Goal: Find contact information: Find contact information

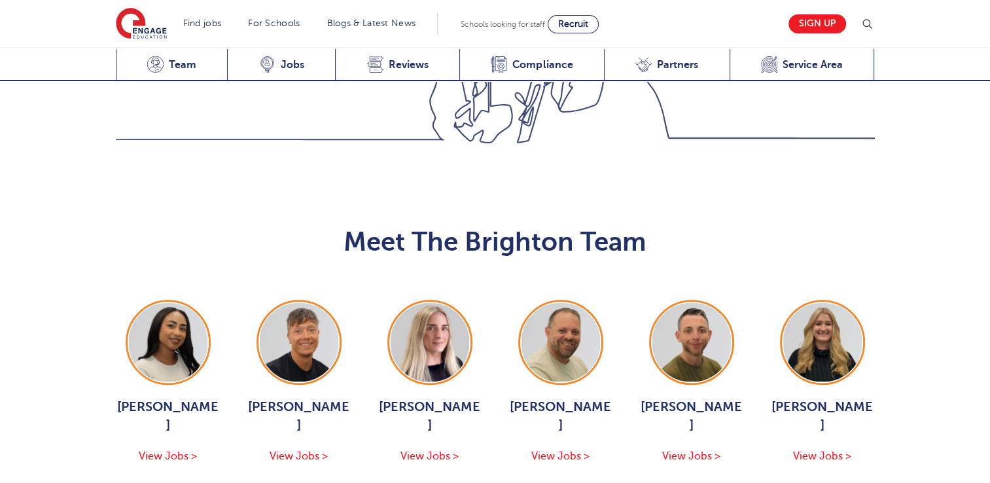
scroll to position [1234, 0]
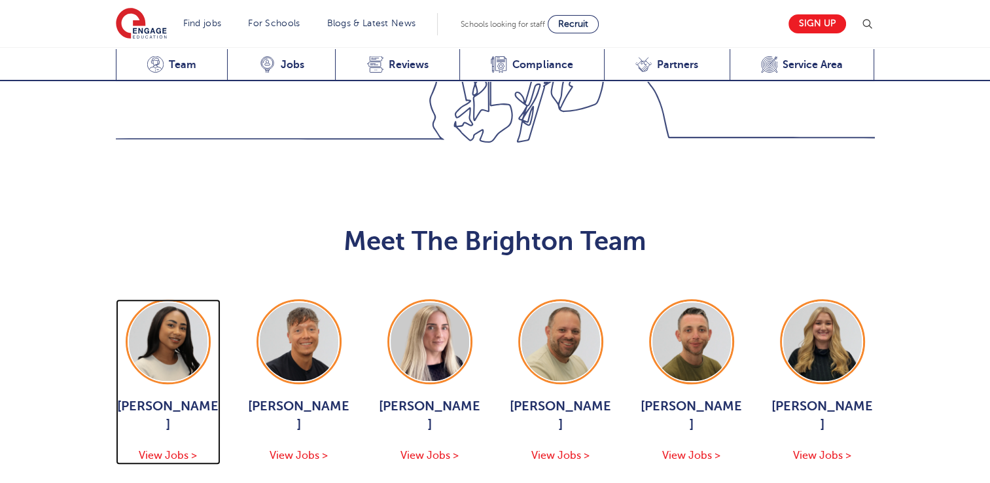
click at [181, 449] on span "View Jobs >" at bounding box center [168, 455] width 58 height 12
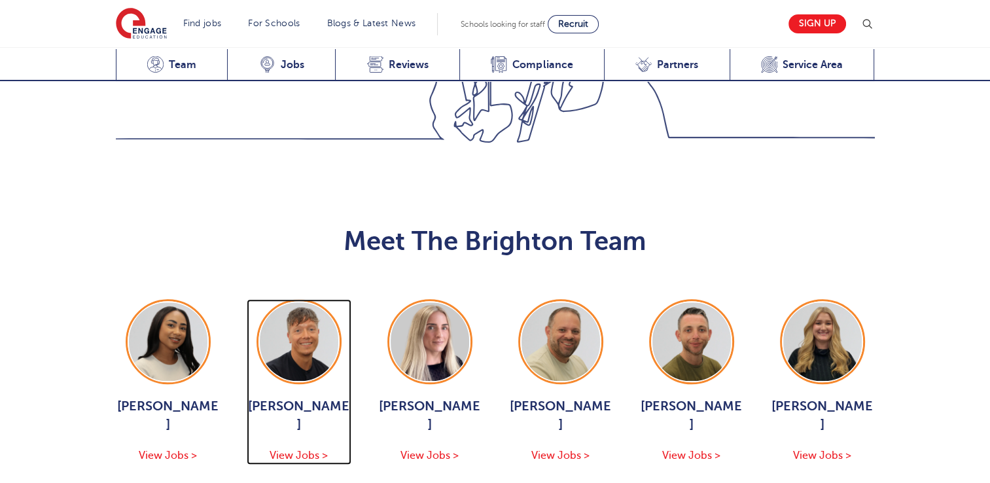
click at [296, 449] on span "View Jobs >" at bounding box center [298, 455] width 58 height 12
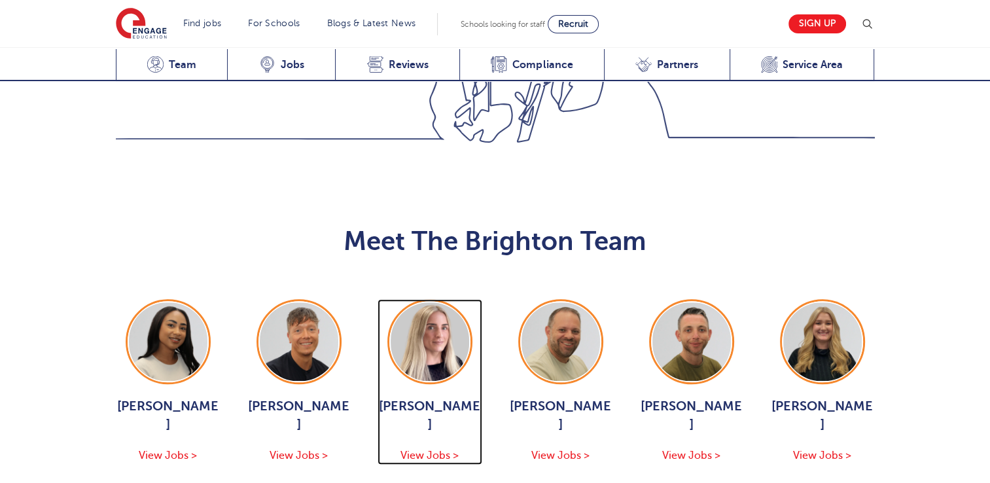
click at [415, 397] on div "Megan Parsons View Jobs >" at bounding box center [429, 430] width 105 height 67
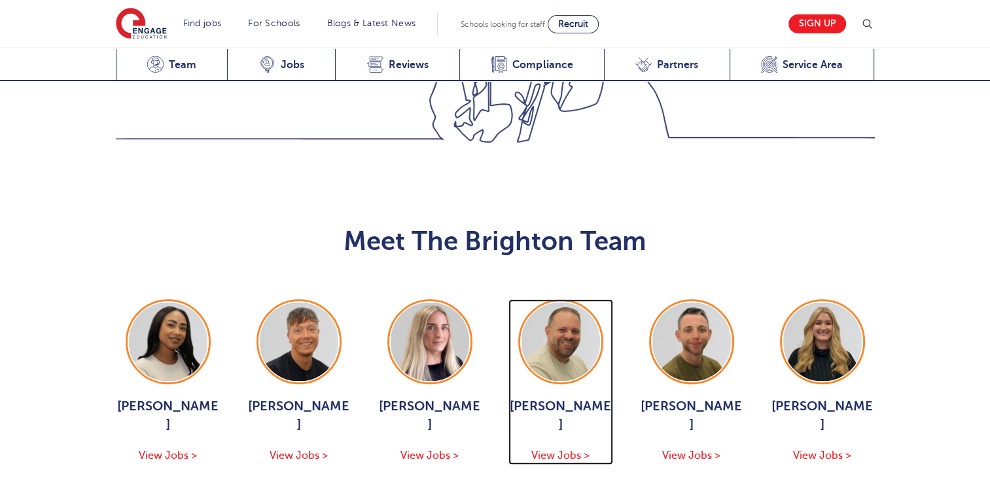
click at [565, 449] on span "View Jobs >" at bounding box center [560, 455] width 58 height 12
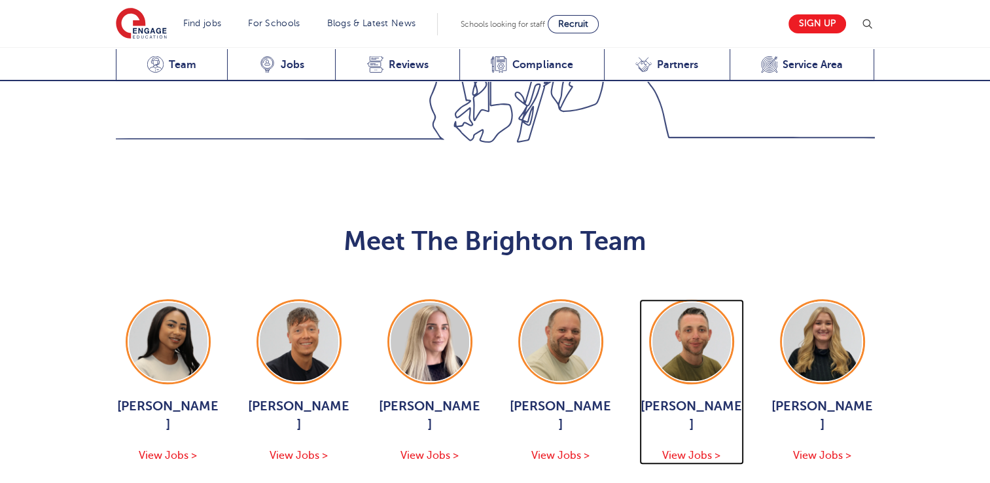
click at [680, 449] on span "View Jobs >" at bounding box center [691, 455] width 58 height 12
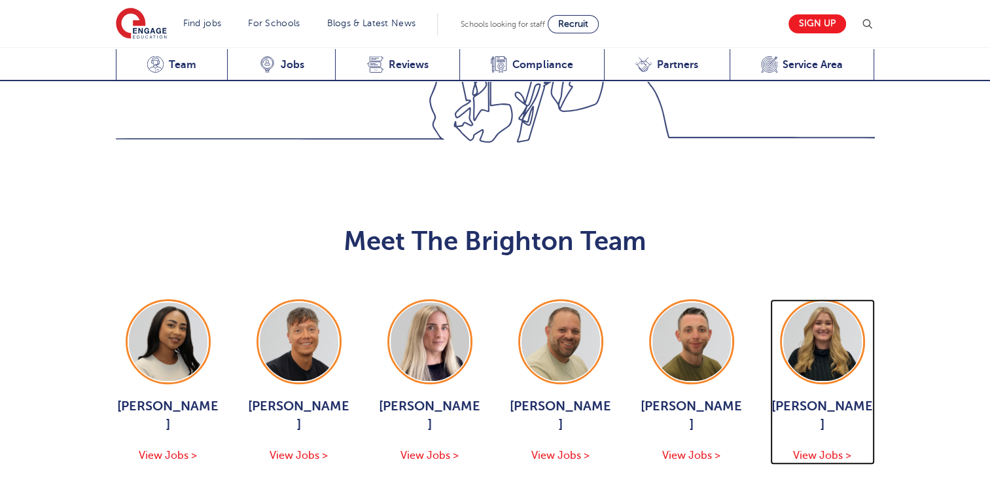
click at [818, 397] on div "Gemma White View Jobs >" at bounding box center [822, 430] width 105 height 67
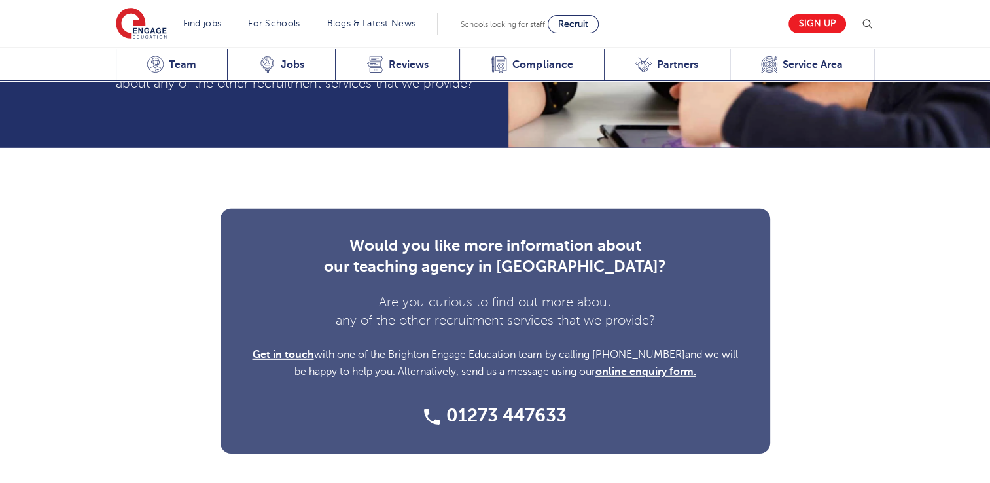
scroll to position [3922, 0]
click at [616, 366] on link "online enquiry form." at bounding box center [645, 372] width 101 height 12
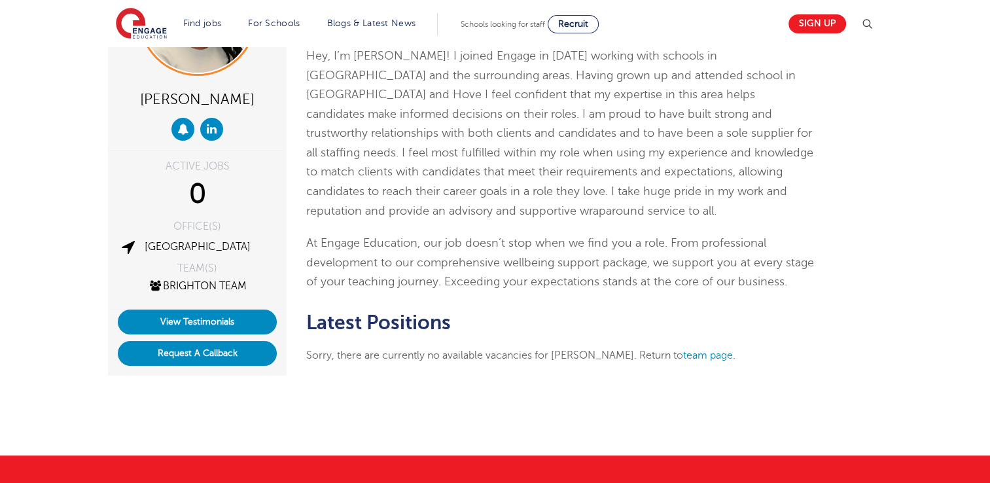
scroll to position [126, 0]
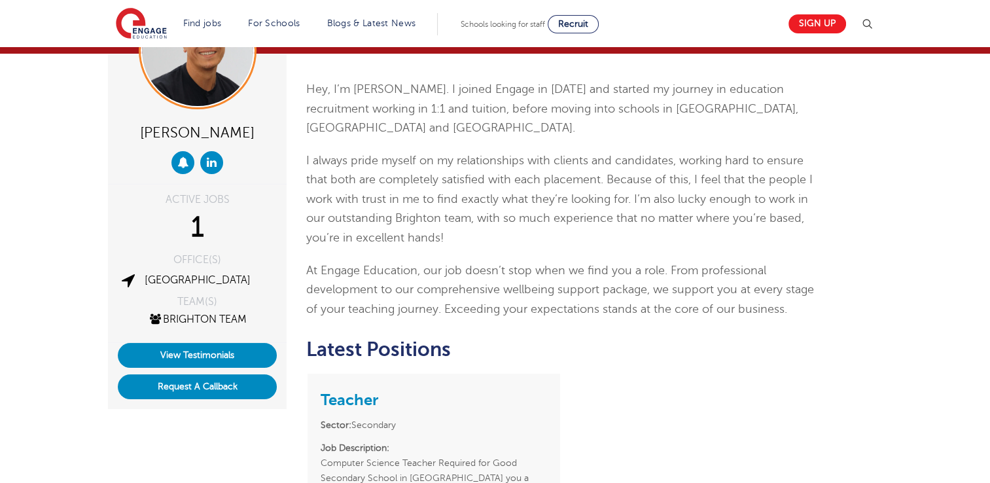
scroll to position [94, 0]
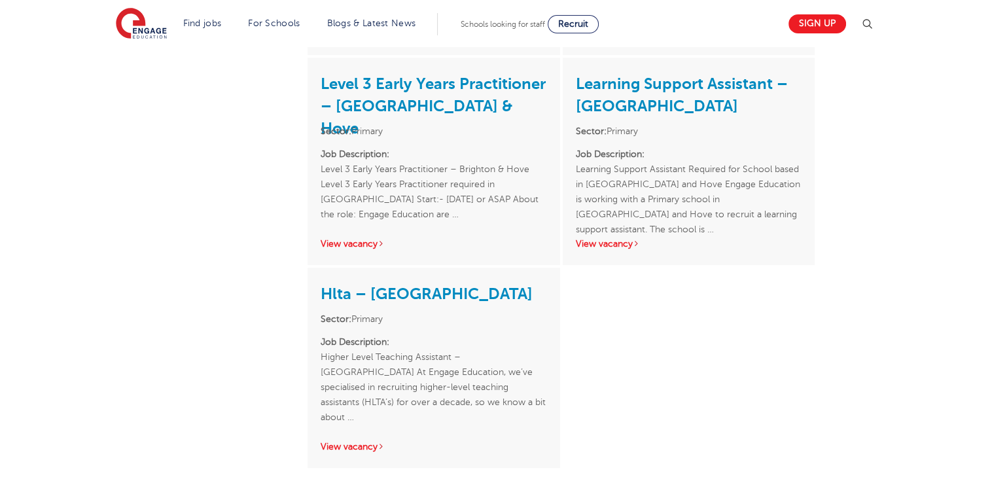
scroll to position [820, 0]
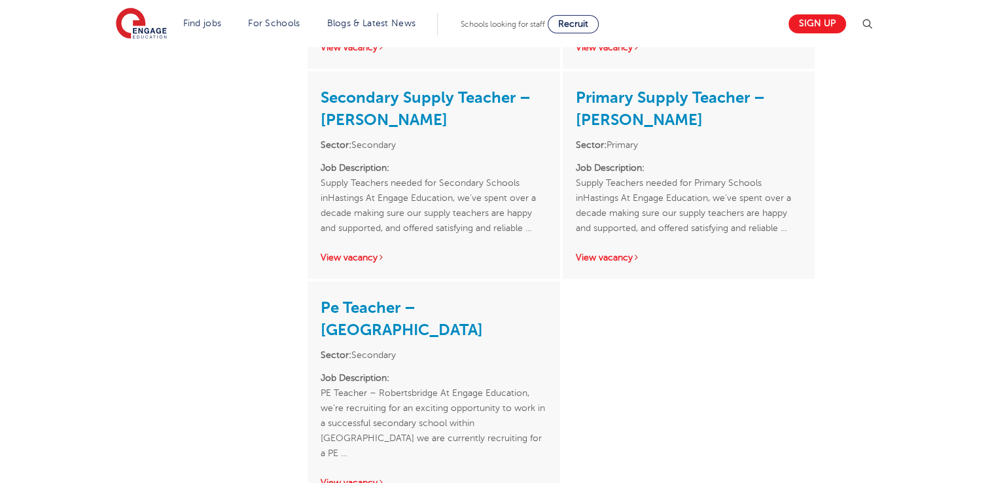
scroll to position [657, 0]
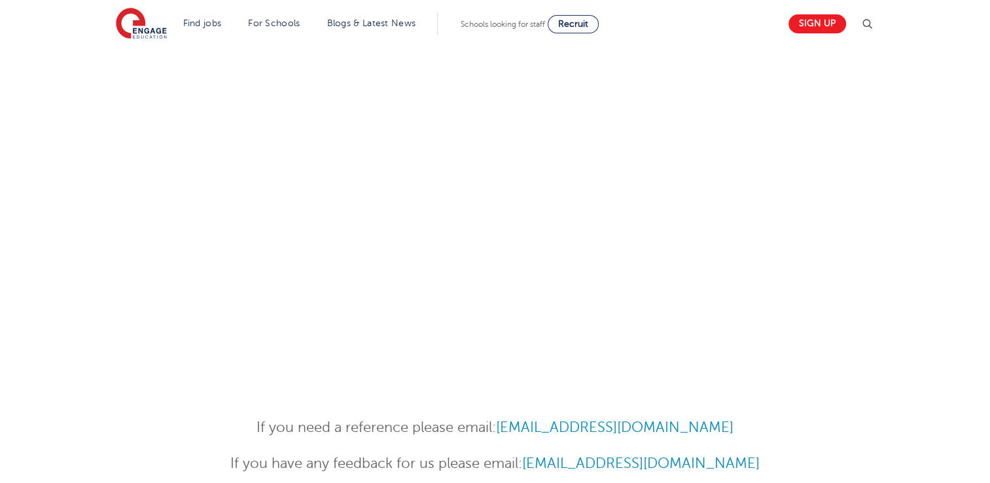
scroll to position [521, 0]
